Goal: Information Seeking & Learning: Learn about a topic

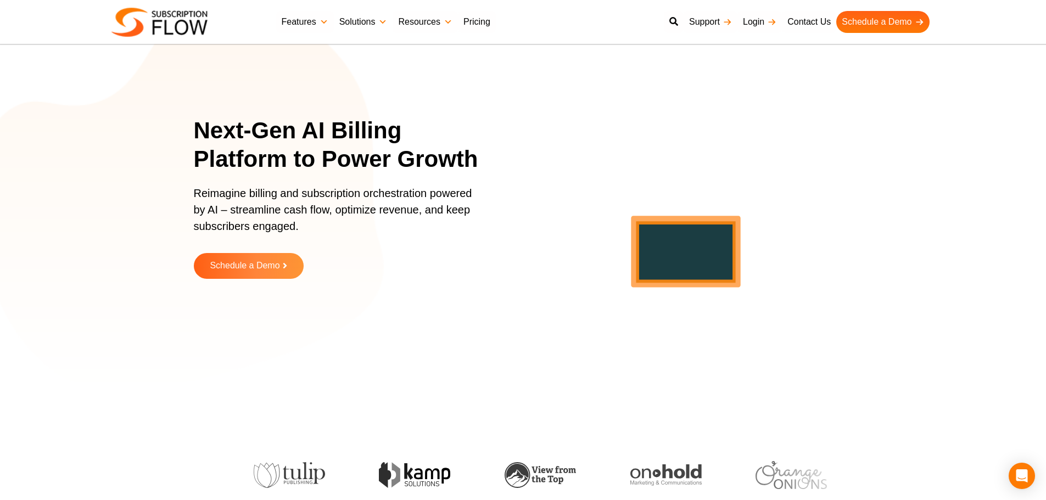
click at [353, 20] on link "Solutions" at bounding box center [363, 22] width 59 height 22
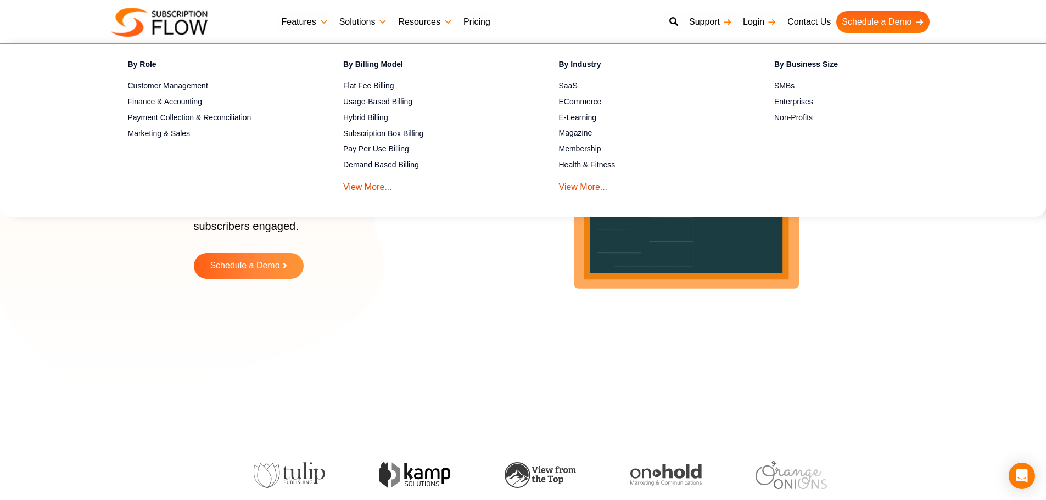
click at [456, 30] on link "Resources" at bounding box center [425, 22] width 65 height 22
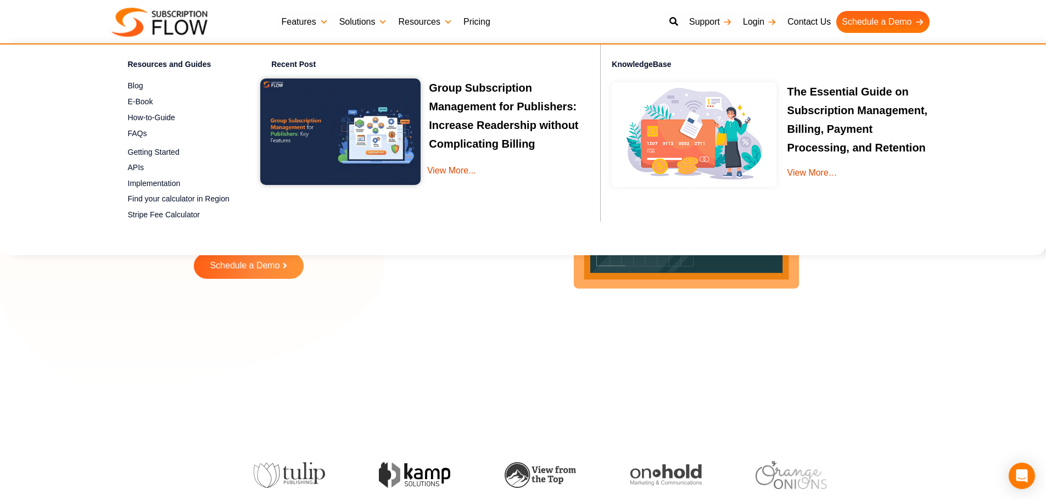
click at [480, 27] on link "Pricing" at bounding box center [477, 22] width 38 height 22
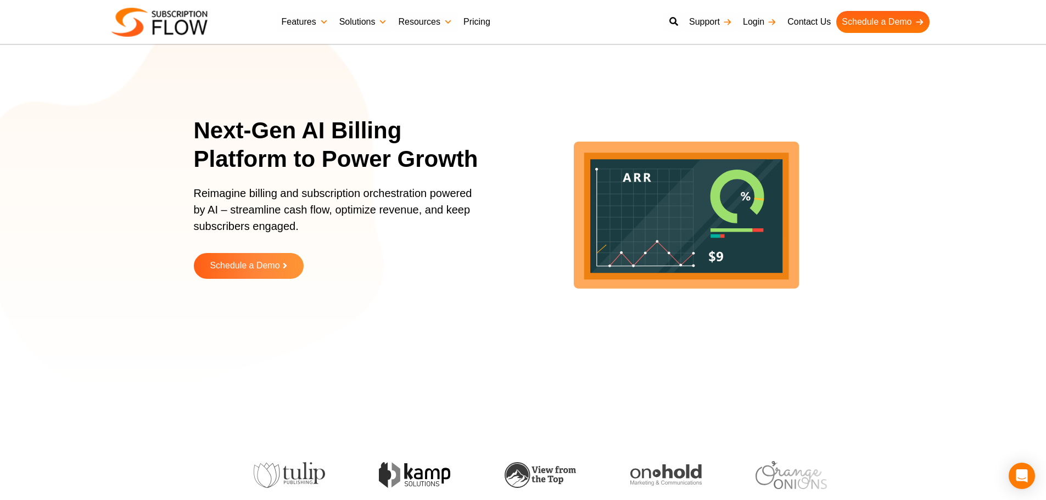
click at [478, 20] on link "Pricing" at bounding box center [477, 22] width 38 height 22
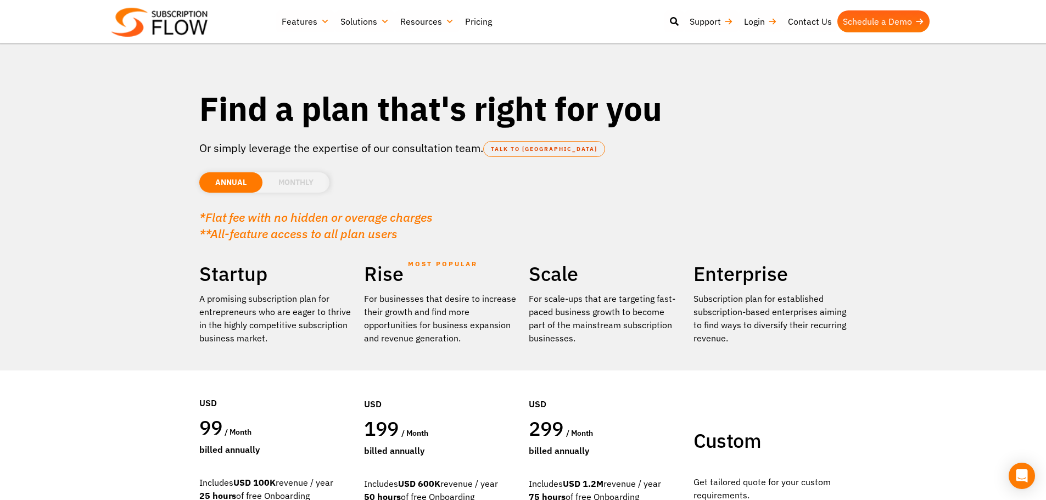
scroll to position [165, 0]
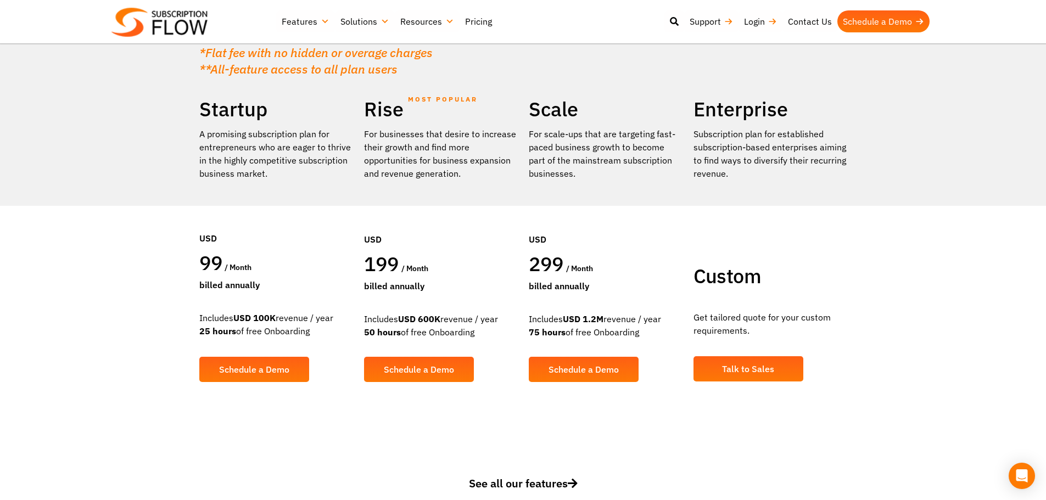
drag, startPoint x: 204, startPoint y: 260, endPoint x: 232, endPoint y: 266, distance: 29.2
click at [232, 266] on div "99 / month" at bounding box center [276, 264] width 154 height 28
drag, startPoint x: 392, startPoint y: 319, endPoint x: 490, endPoint y: 319, distance: 98.8
click at [490, 319] on div "Includes USD 600K revenue / year 50 hours of free Onboarding" at bounding box center [441, 325] width 154 height 26
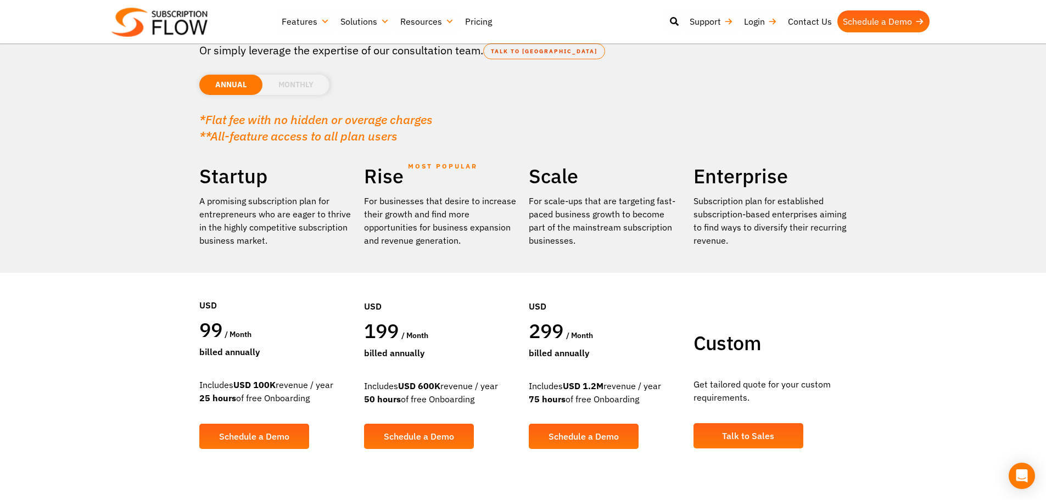
scroll to position [0, 0]
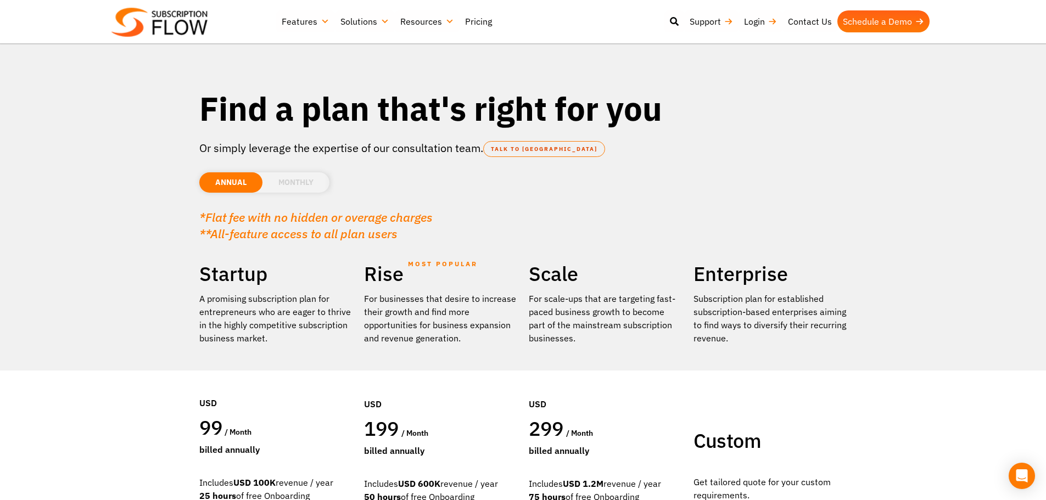
click at [472, 24] on link "Pricing" at bounding box center [479, 21] width 38 height 22
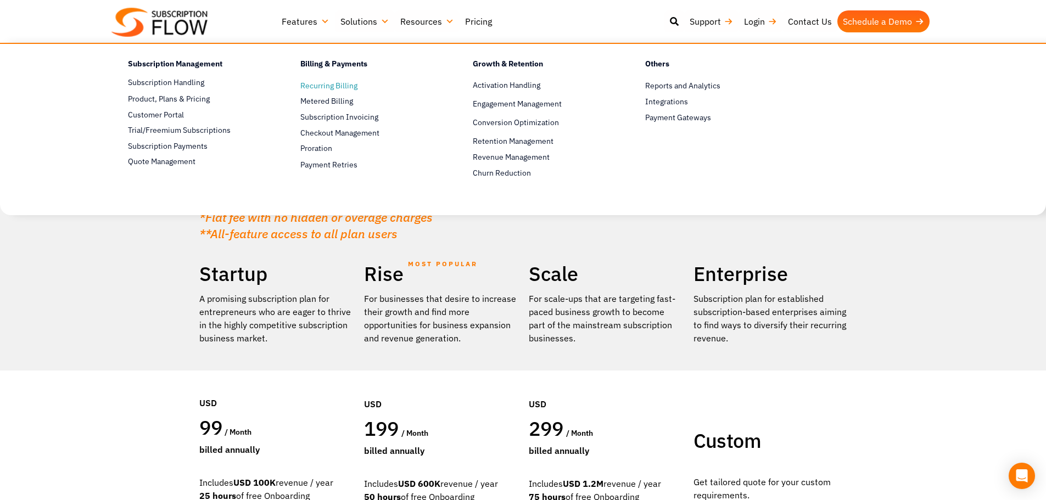
click at [313, 87] on span "Recurring Billing" at bounding box center [328, 86] width 57 height 12
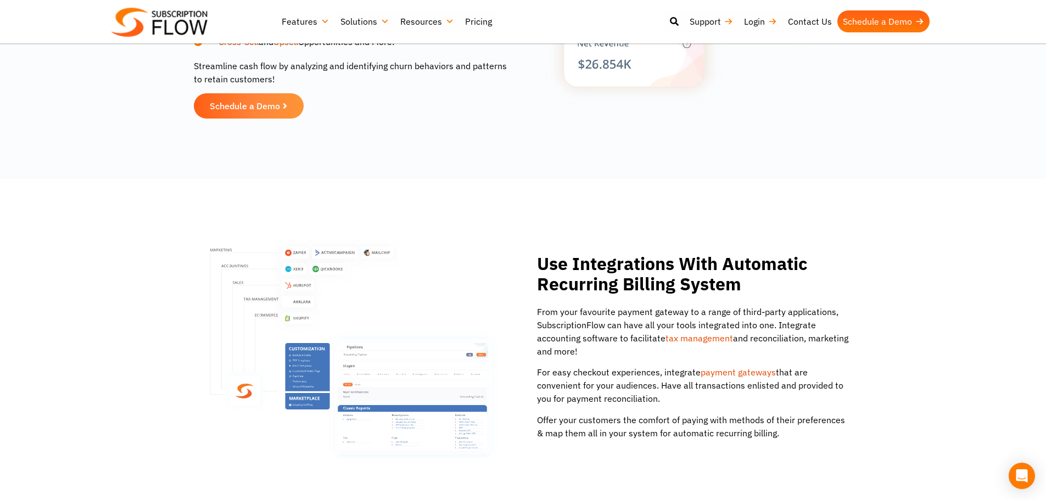
scroll to position [1592, 0]
